Goal: Check status: Check status

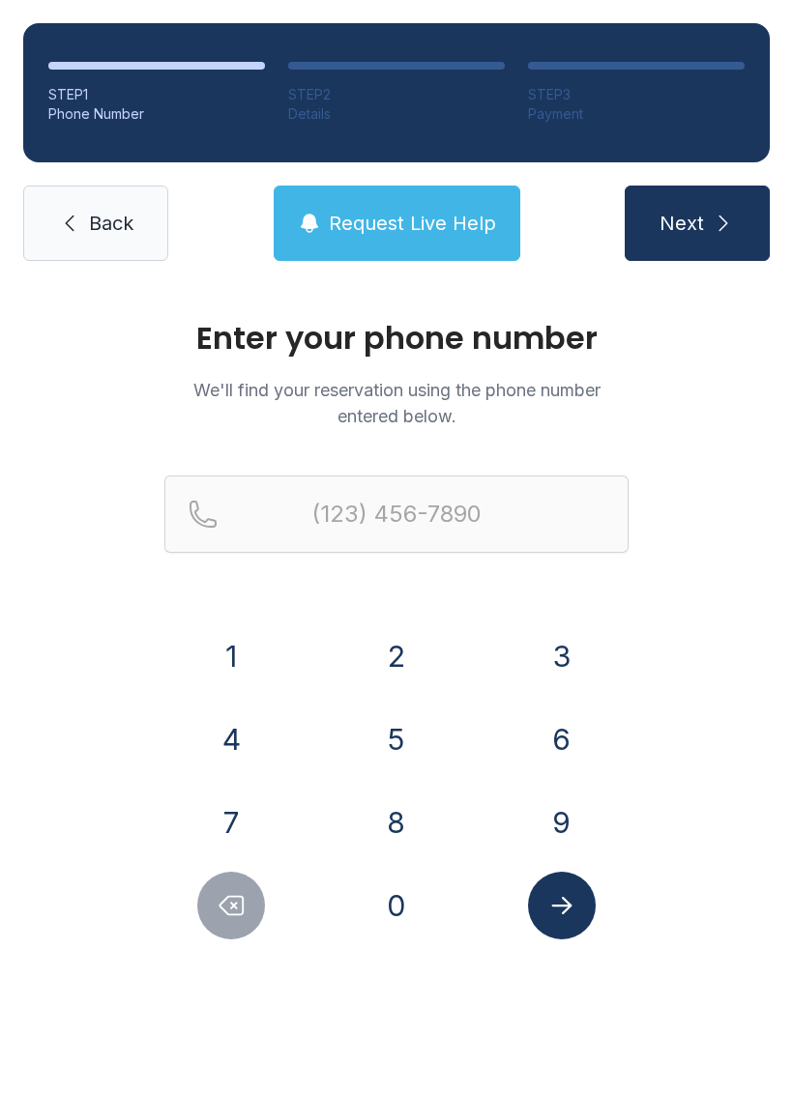
click at [580, 719] on button "6" at bounding box center [562, 740] width 68 height 68
click at [411, 897] on button "0" at bounding box center [396, 906] width 68 height 68
click at [396, 821] on button "8" at bounding box center [396, 823] width 68 height 68
click at [395, 744] on button "5" at bounding box center [396, 740] width 68 height 68
click at [560, 644] on button "3" at bounding box center [562, 656] width 68 height 68
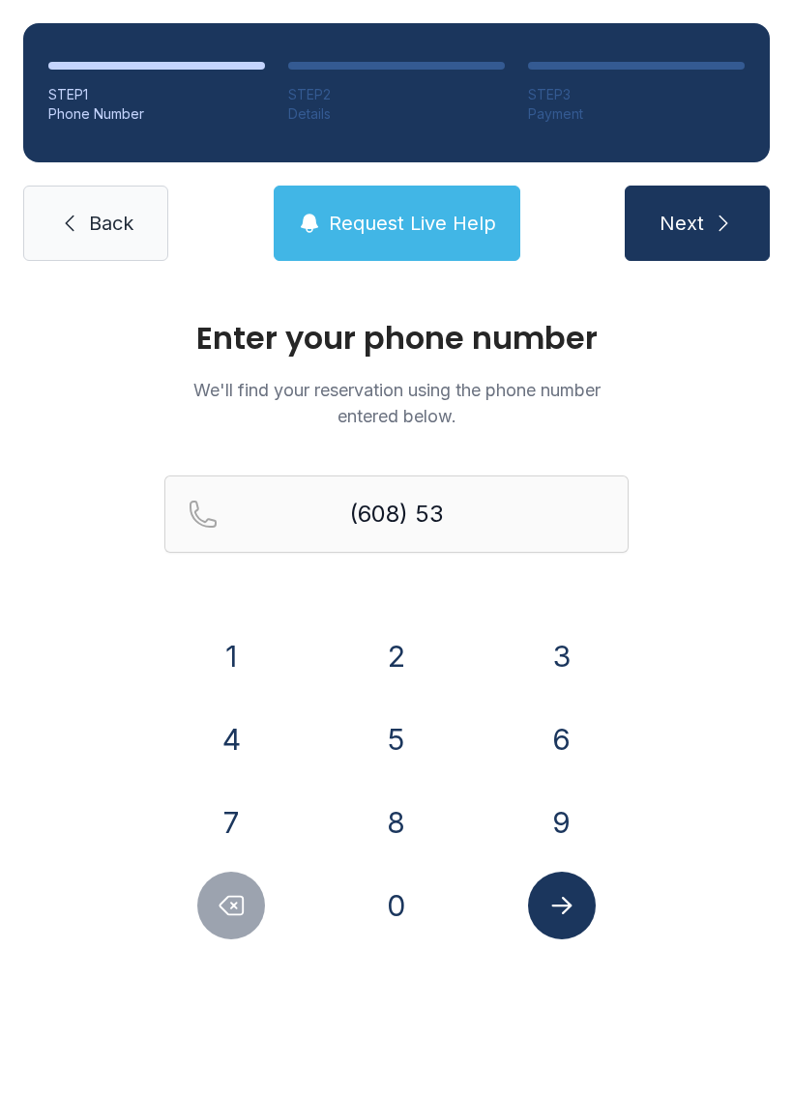
click at [394, 729] on button "5" at bounding box center [396, 740] width 68 height 68
click at [241, 834] on button "7" at bounding box center [231, 823] width 68 height 68
click at [400, 723] on button "5" at bounding box center [396, 740] width 68 height 68
click at [575, 814] on button "9" at bounding box center [562, 823] width 68 height 68
click at [390, 732] on button "5" at bounding box center [396, 740] width 68 height 68
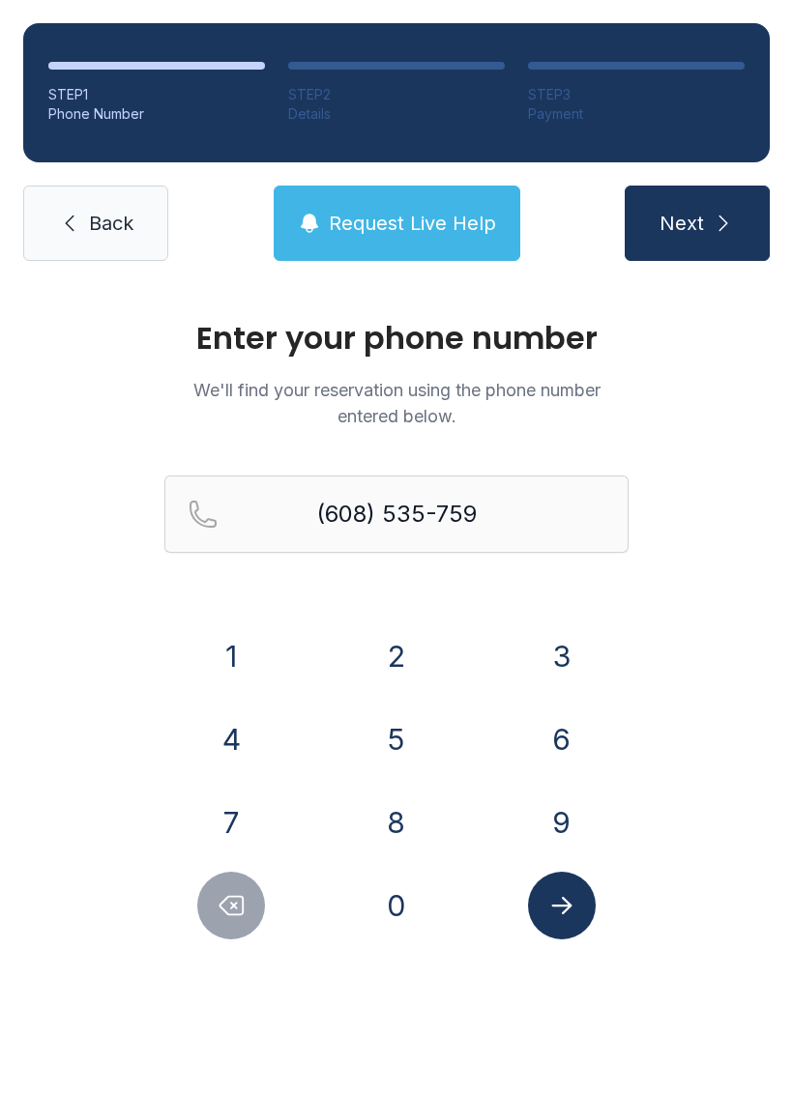
type input "[PHONE_NUMBER]"
click at [606, 935] on div at bounding box center [561, 906] width 134 height 68
click at [581, 900] on button "Submit lookup form" at bounding box center [562, 906] width 68 height 68
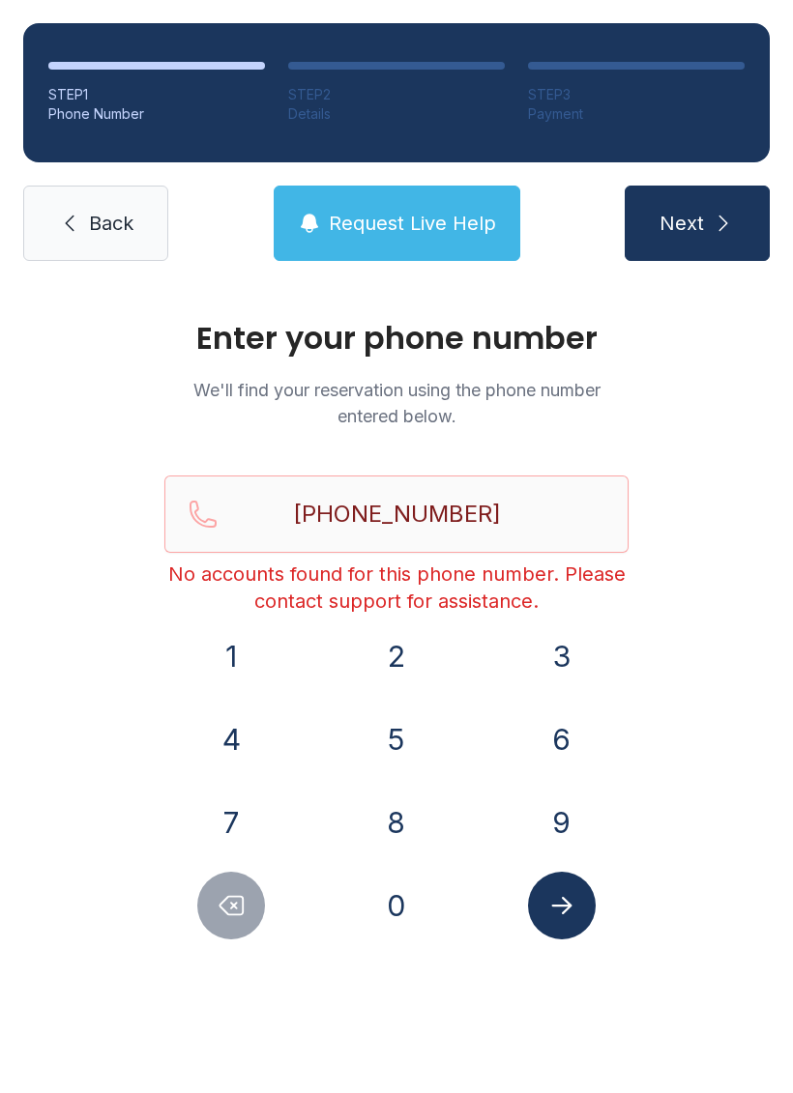
click at [699, 225] on span "Next" at bounding box center [681, 223] width 44 height 27
